Goal: Information Seeking & Learning: Learn about a topic

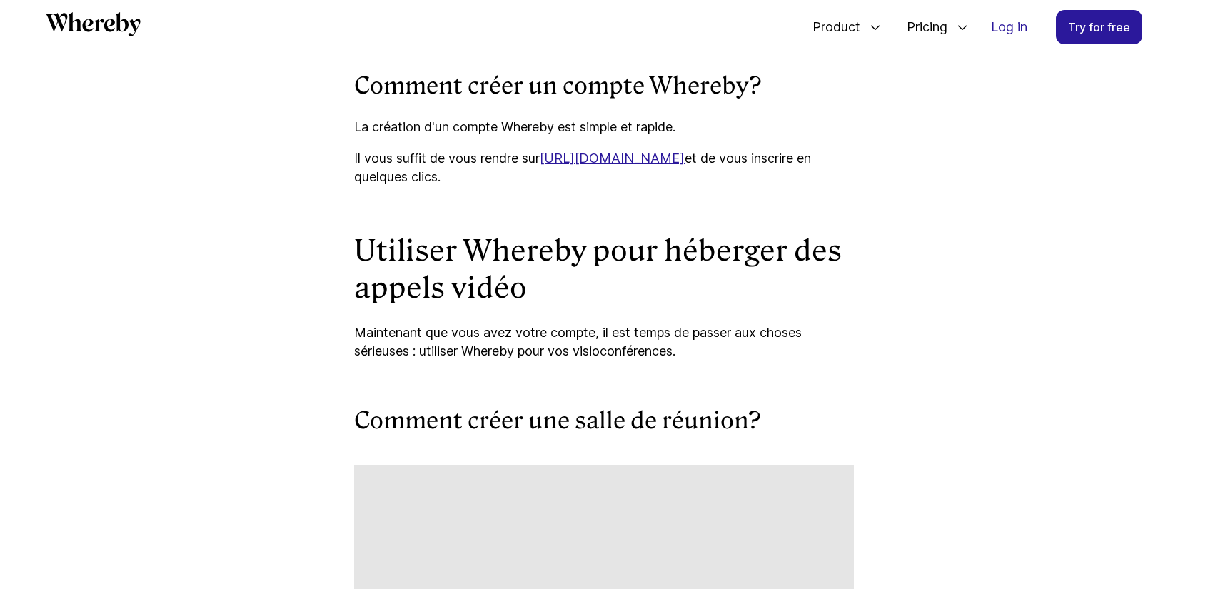
scroll to position [3017, 0]
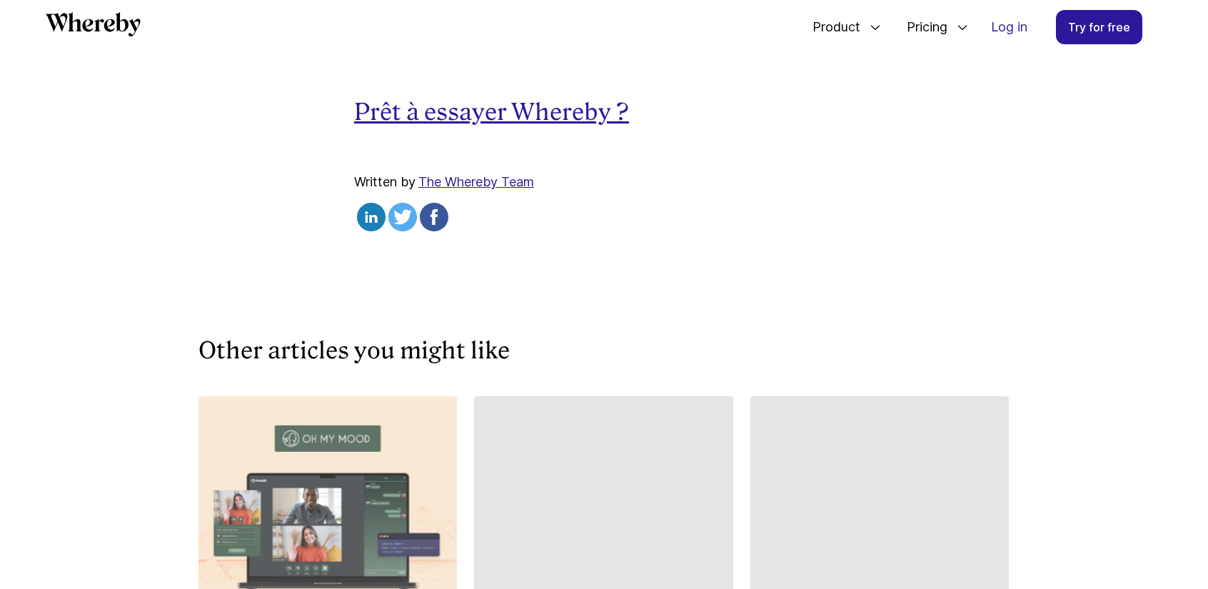
scroll to position [4899, 0]
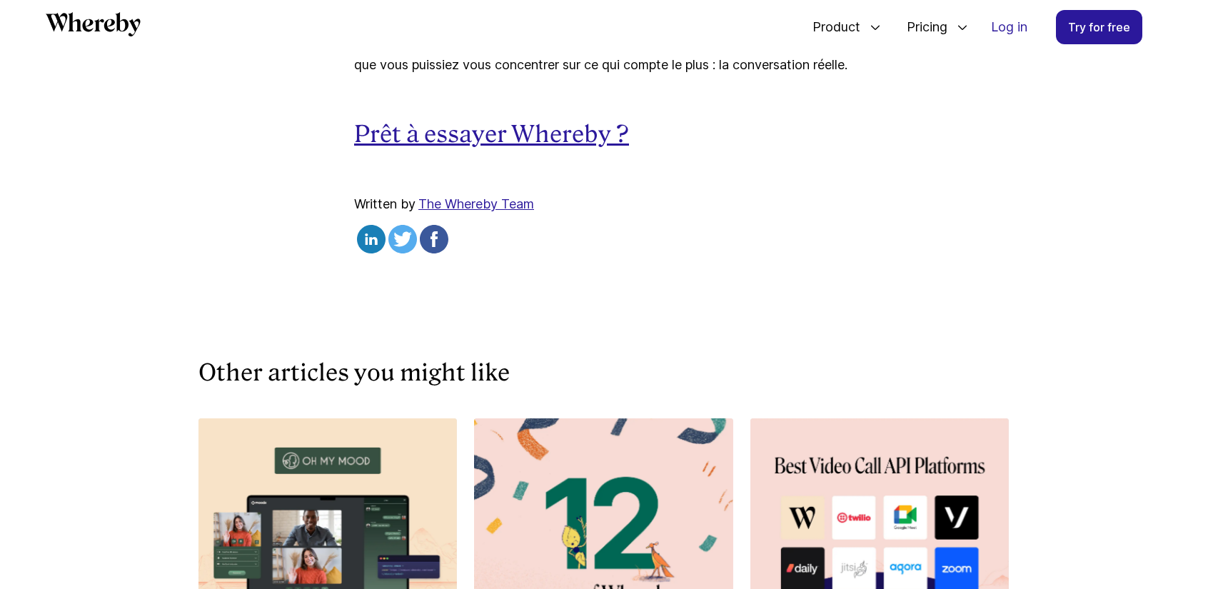
click at [483, 148] on u "Prêt à essayer Whereby ?" at bounding box center [491, 134] width 275 height 27
